Goal: Information Seeking & Learning: Find specific fact

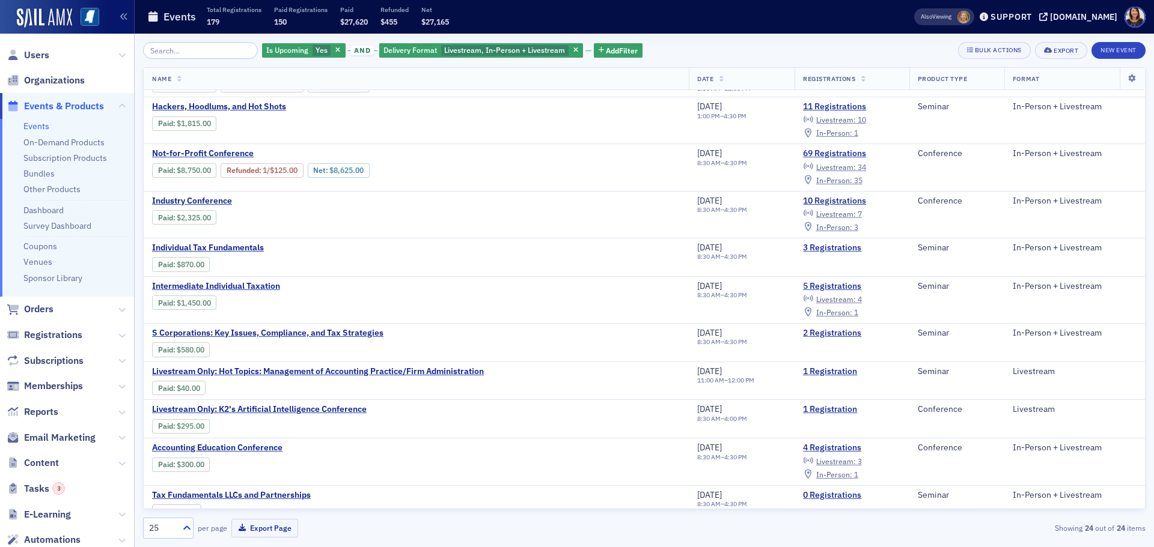
scroll to position [41, 0]
click at [38, 57] on span "Users" at bounding box center [36, 55] width 25 height 13
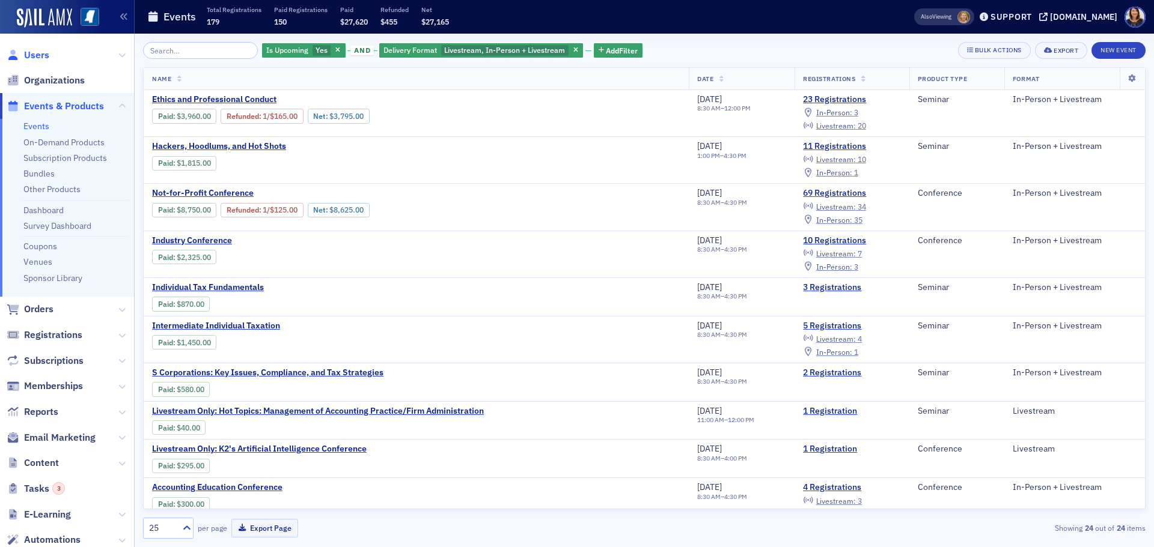
click at [32, 56] on span "Users" at bounding box center [36, 55] width 25 height 13
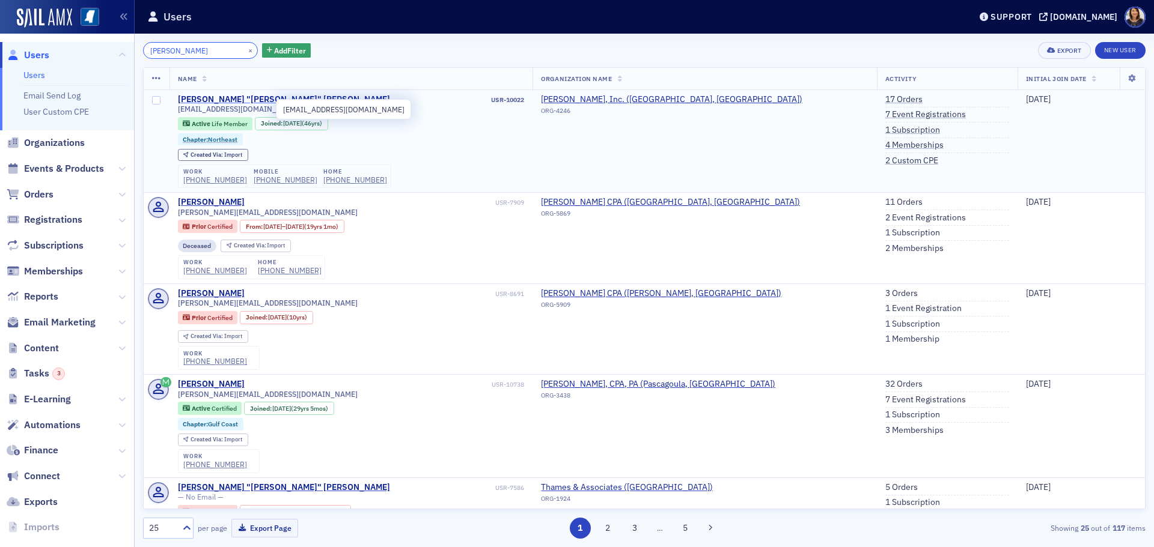
type input "[PERSON_NAME]"
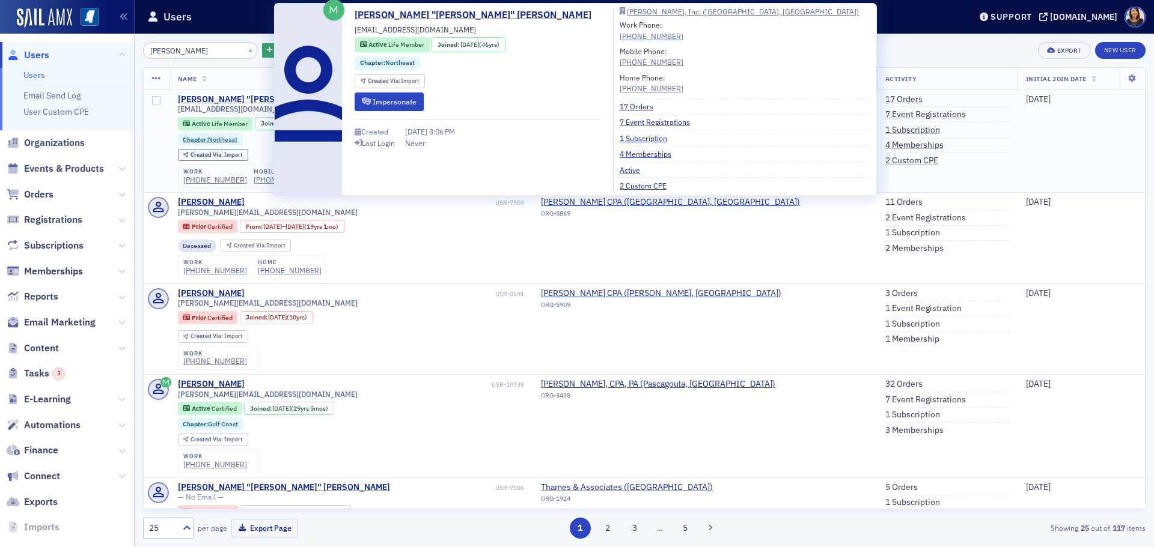
click at [257, 101] on div "[PERSON_NAME] "[PERSON_NAME]" [PERSON_NAME]" at bounding box center [284, 99] width 212 height 11
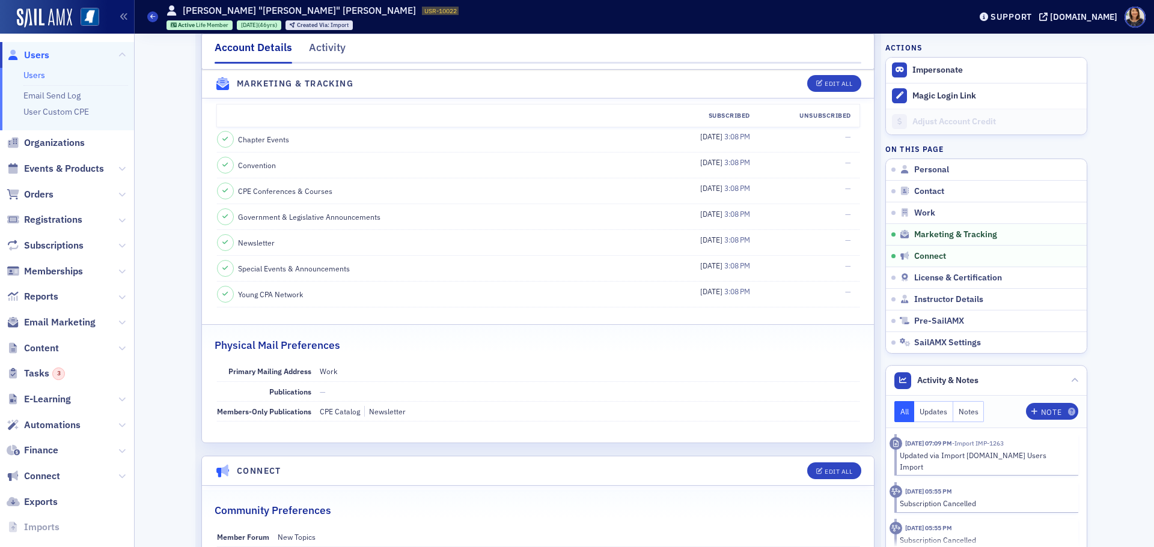
scroll to position [1356, 0]
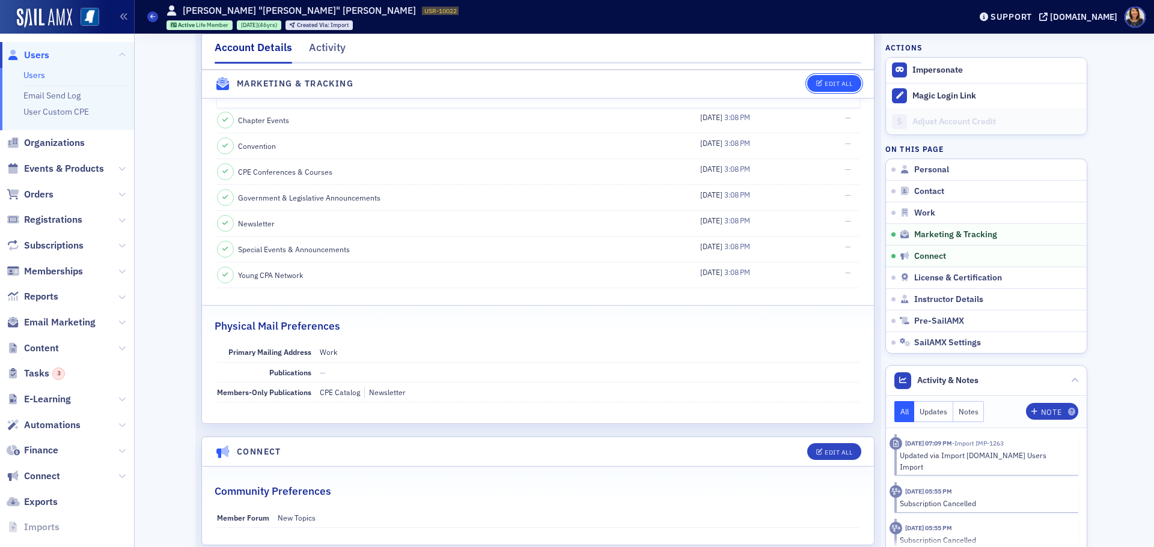
click at [841, 84] on div "Edit All" at bounding box center [838, 84] width 28 height 7
select select "US"
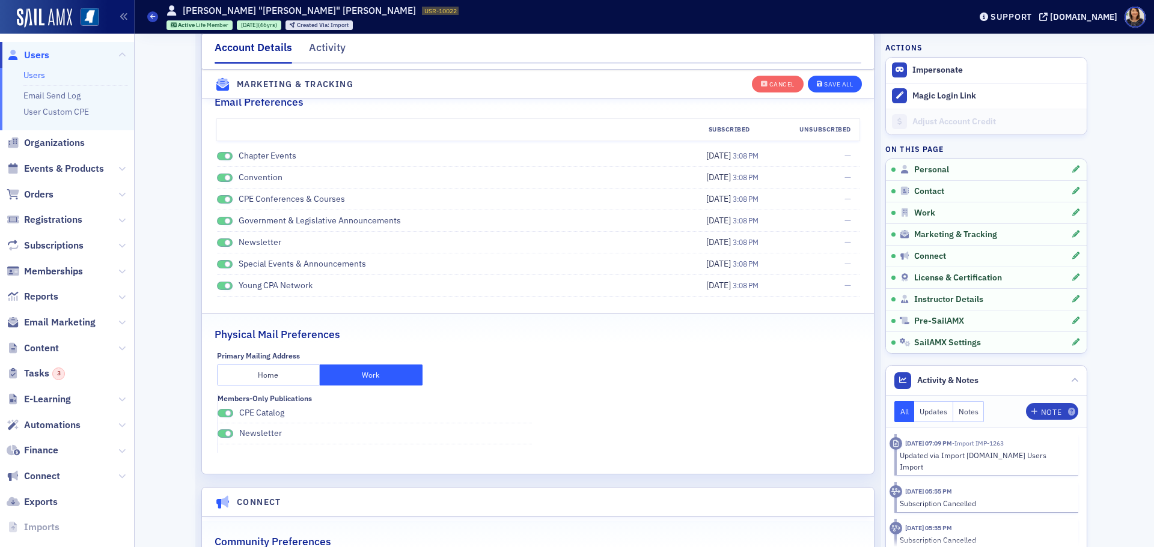
scroll to position [1628, 0]
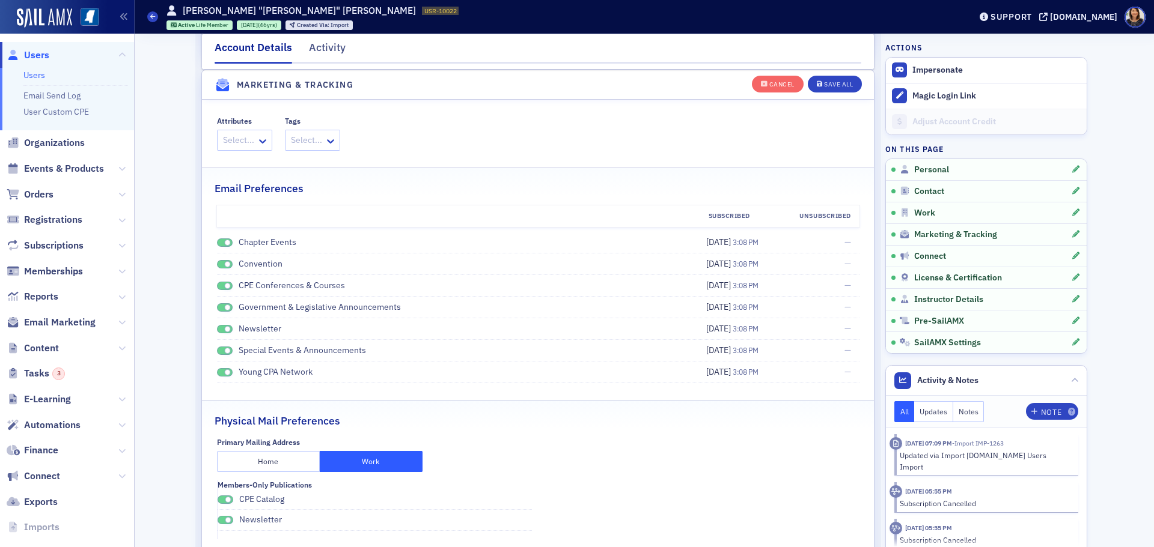
click at [272, 454] on button "Home" at bounding box center [268, 461] width 103 height 21
click at [836, 81] on div "Save All" at bounding box center [838, 84] width 29 height 7
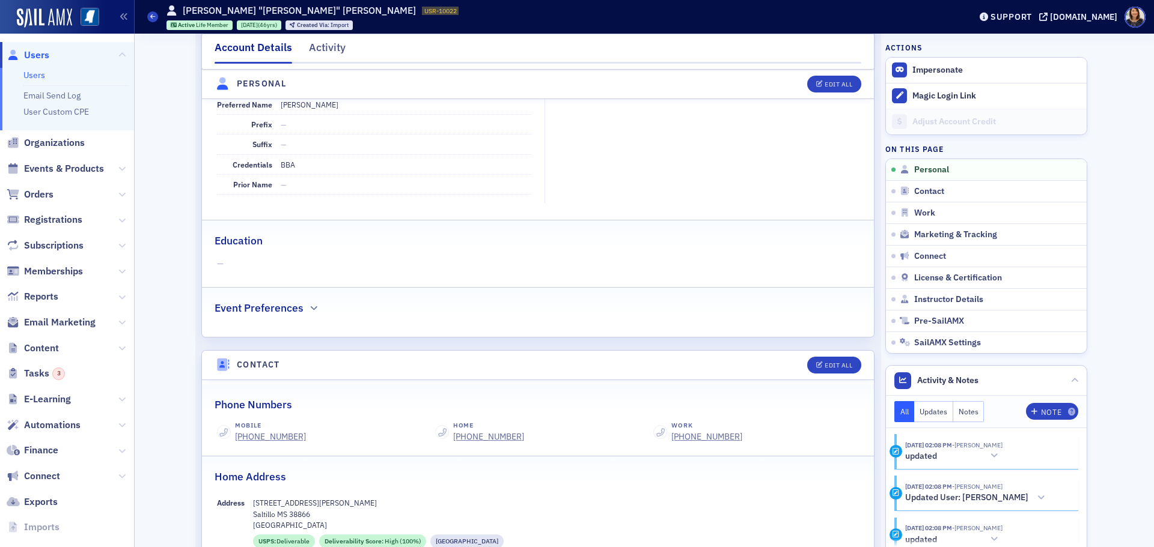
scroll to position [0, 0]
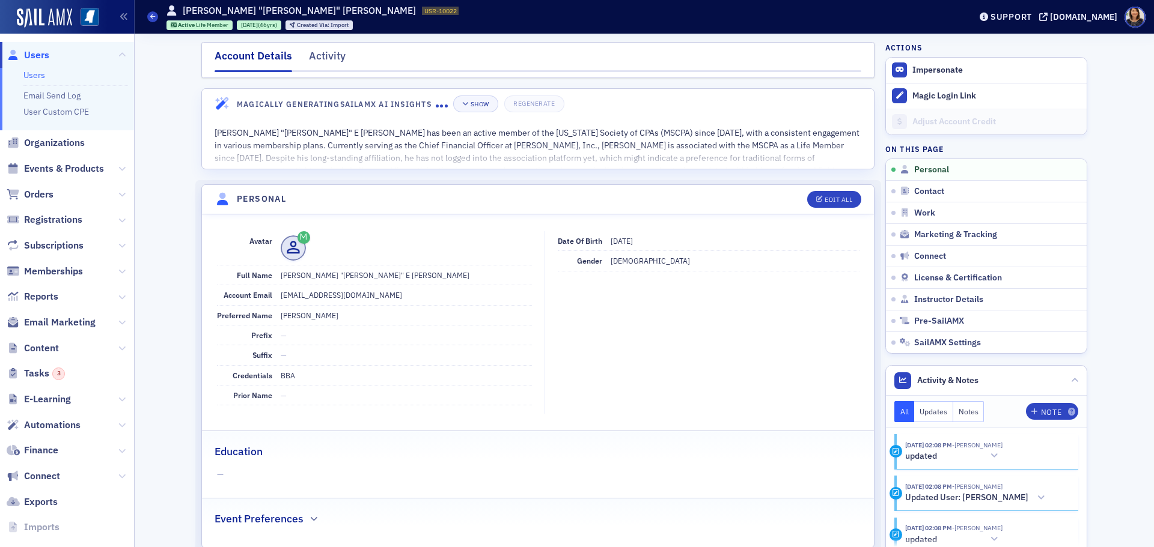
click at [42, 55] on span "Users" at bounding box center [36, 55] width 25 height 13
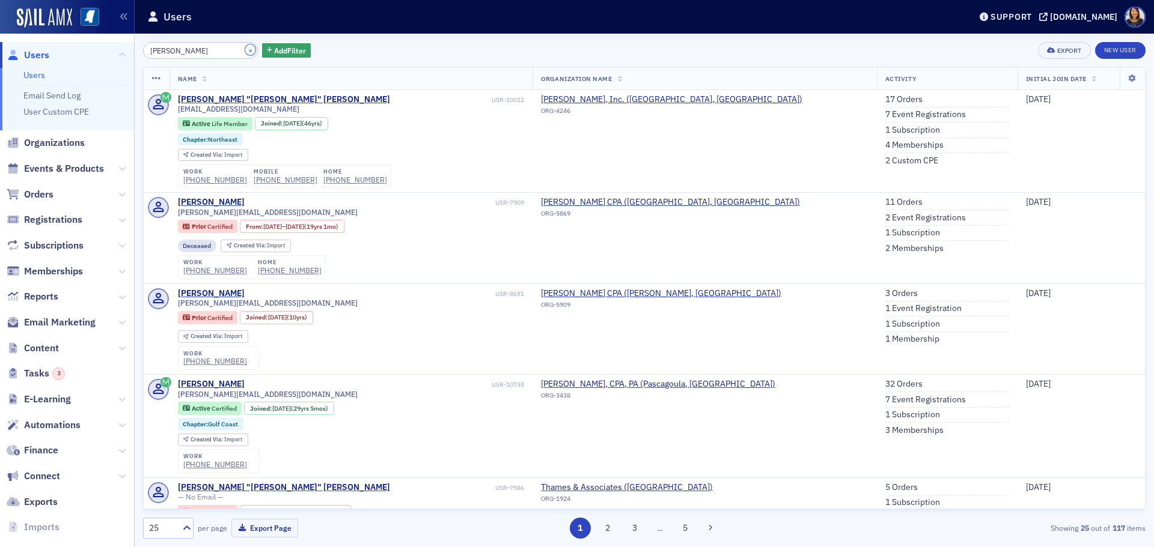
click at [245, 49] on button "×" at bounding box center [250, 49] width 11 height 11
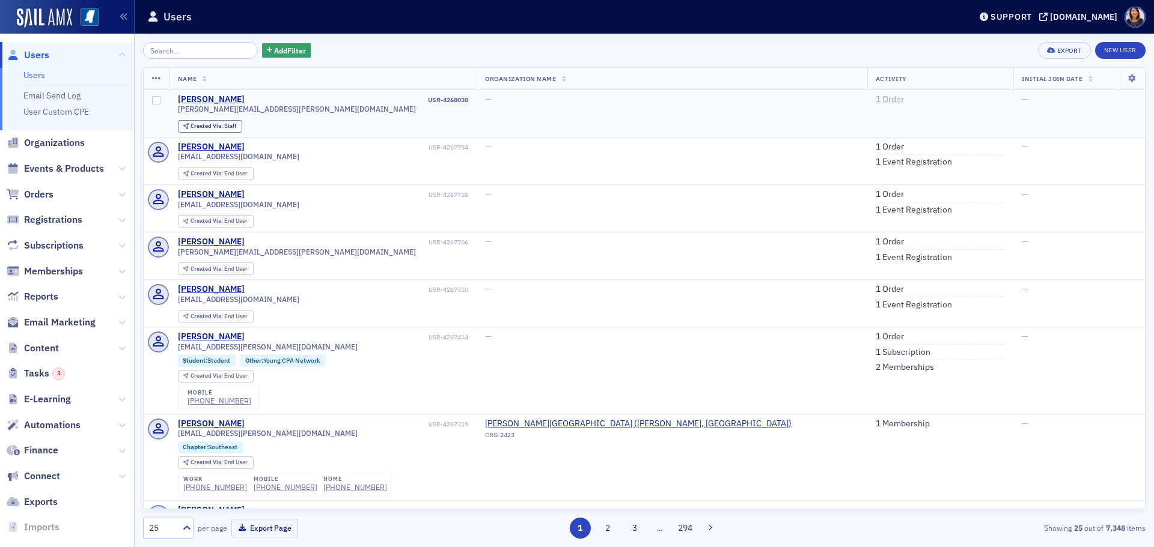
click at [876, 97] on link "1 Order" at bounding box center [890, 99] width 28 height 11
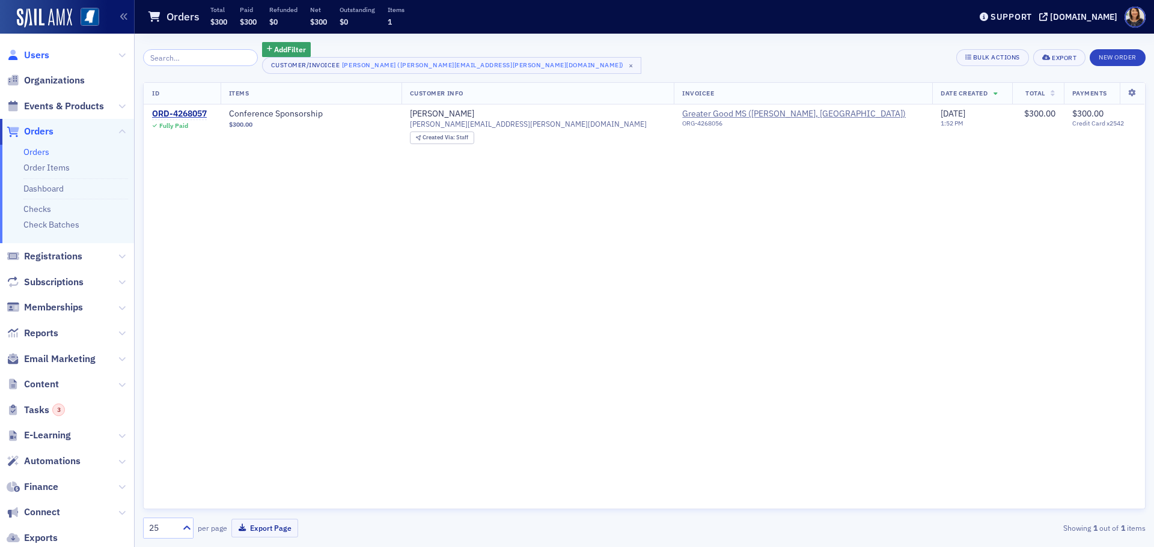
click at [28, 53] on span "Users" at bounding box center [36, 55] width 25 height 13
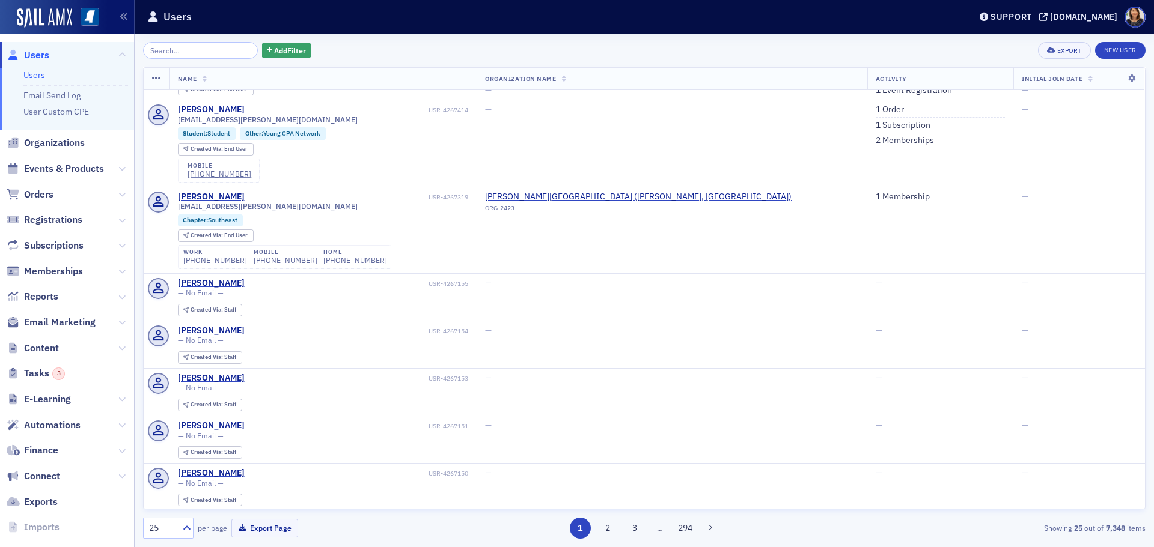
scroll to position [238, 0]
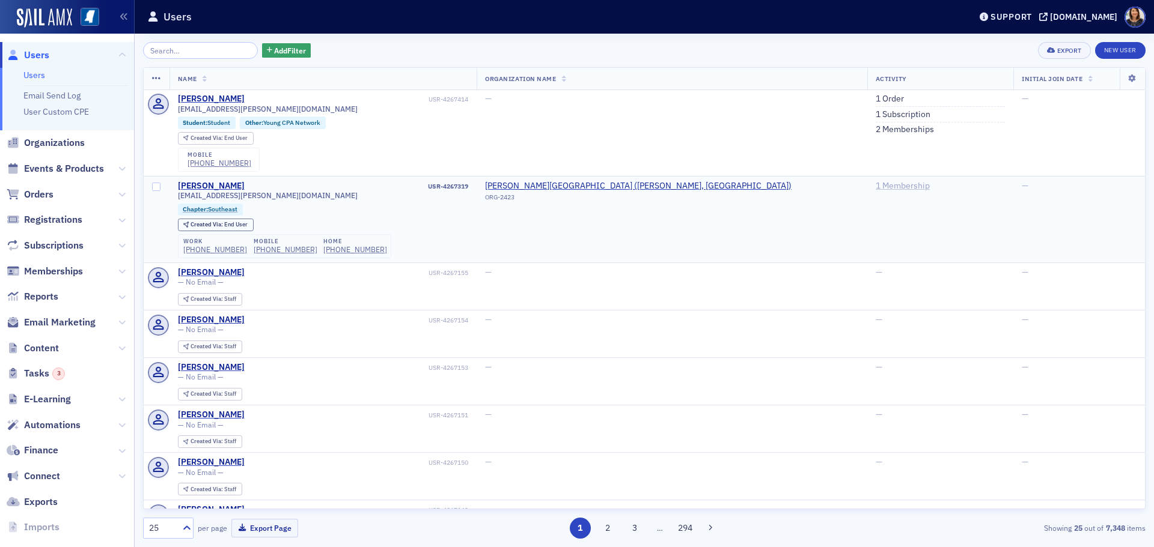
click at [876, 184] on link "1 Membership" at bounding box center [903, 186] width 54 height 11
